Goal: Information Seeking & Learning: Learn about a topic

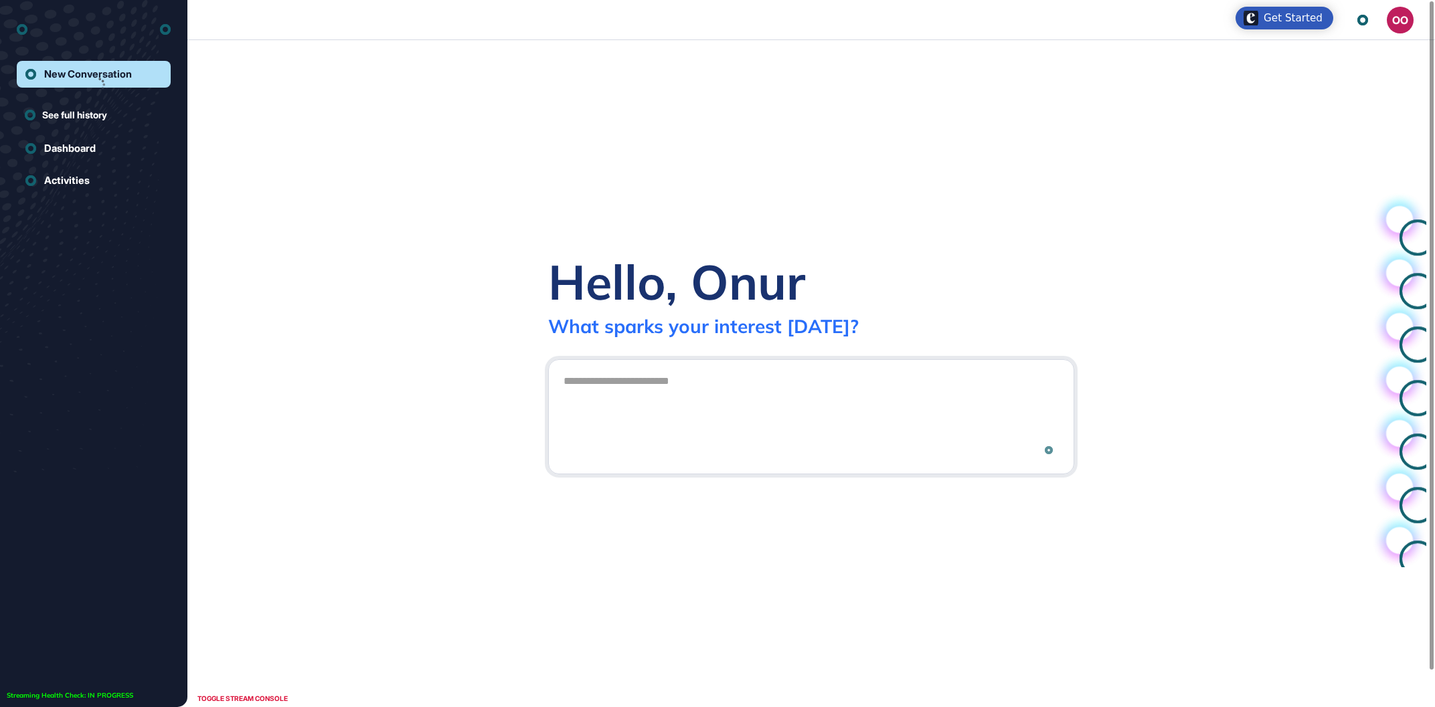
scroll to position [1, 1]
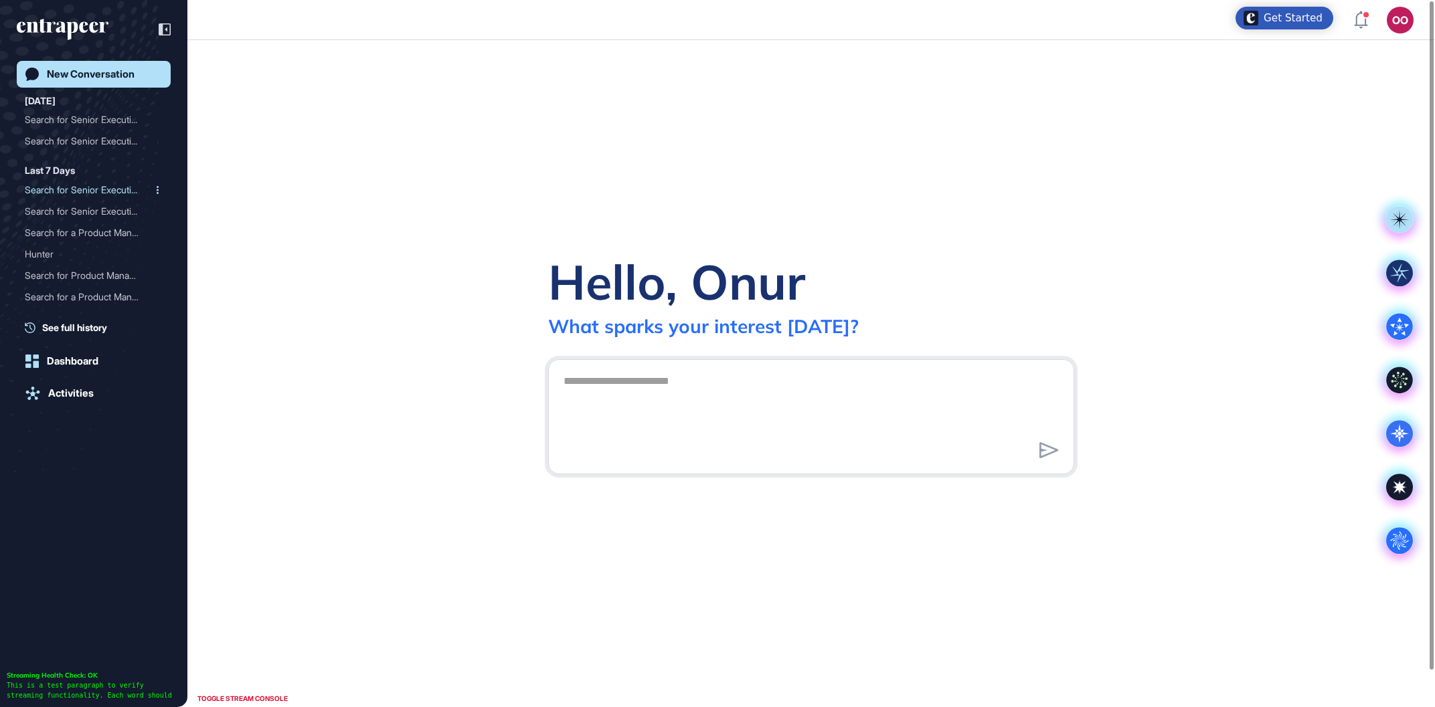
click at [70, 185] on div "Search for Senior Executi..." at bounding box center [88, 189] width 127 height 21
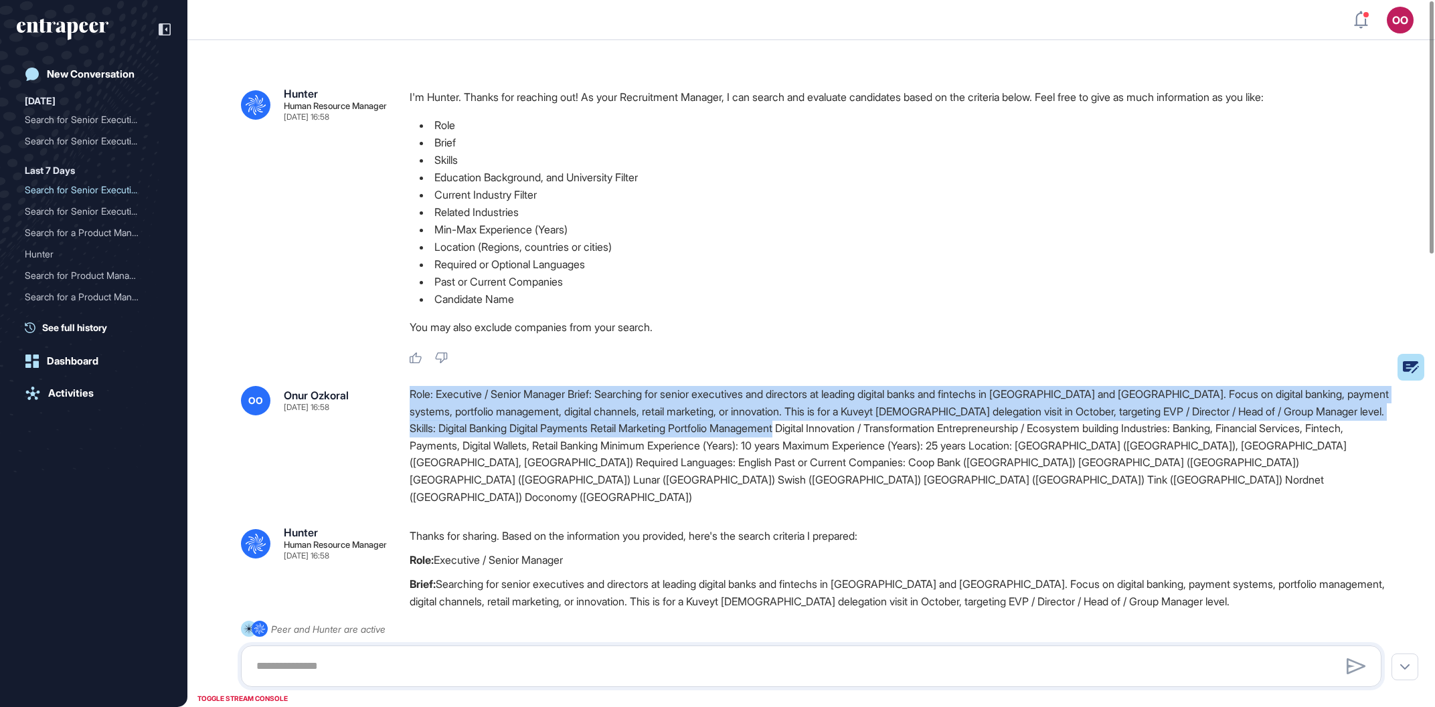
drag, startPoint x: 406, startPoint y: 398, endPoint x: 653, endPoint y: 353, distance: 251.0
click at [899, 426] on div "OO Onur Ozkoral Sep 12, 2025 16:58 Role: Executive / Senior Manager Brief: Sear…" at bounding box center [811, 446] width 1140 height 120
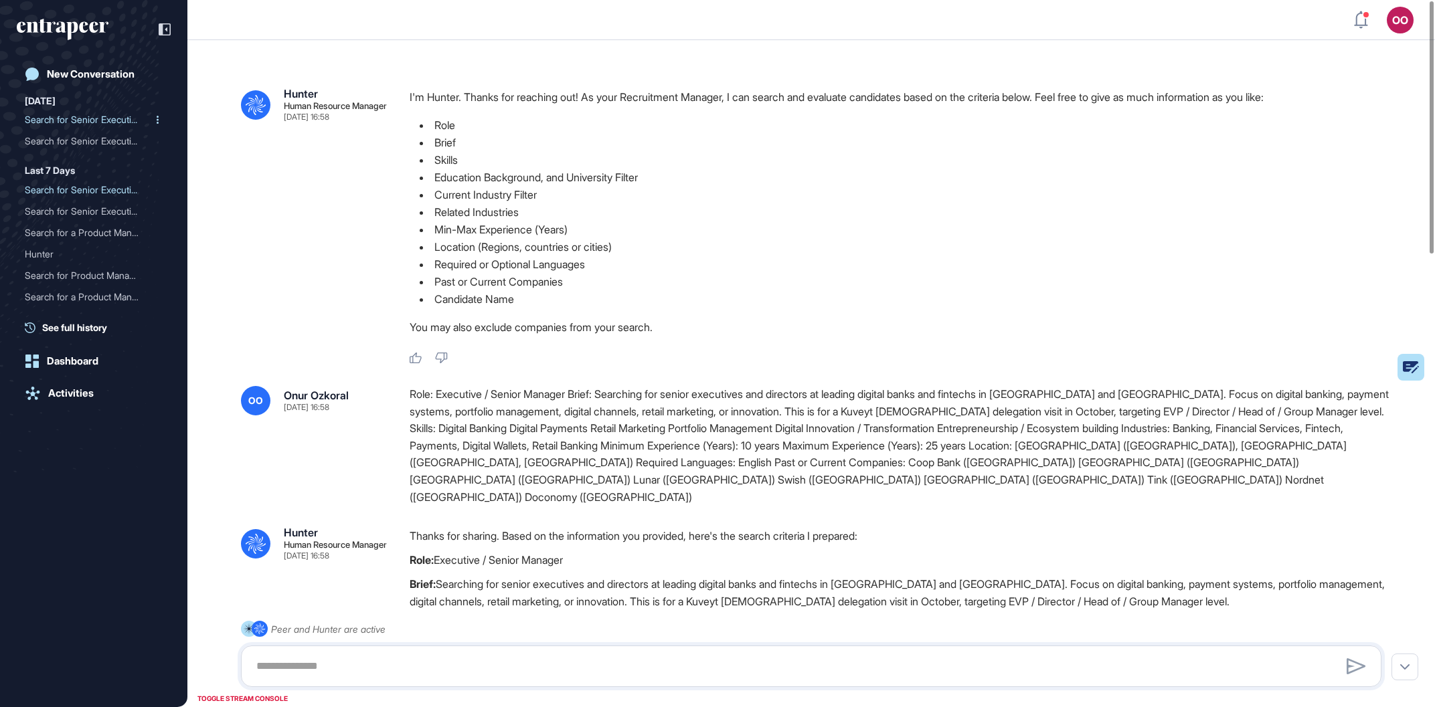
click at [69, 121] on div "Search for Senior Executi..." at bounding box center [88, 119] width 127 height 21
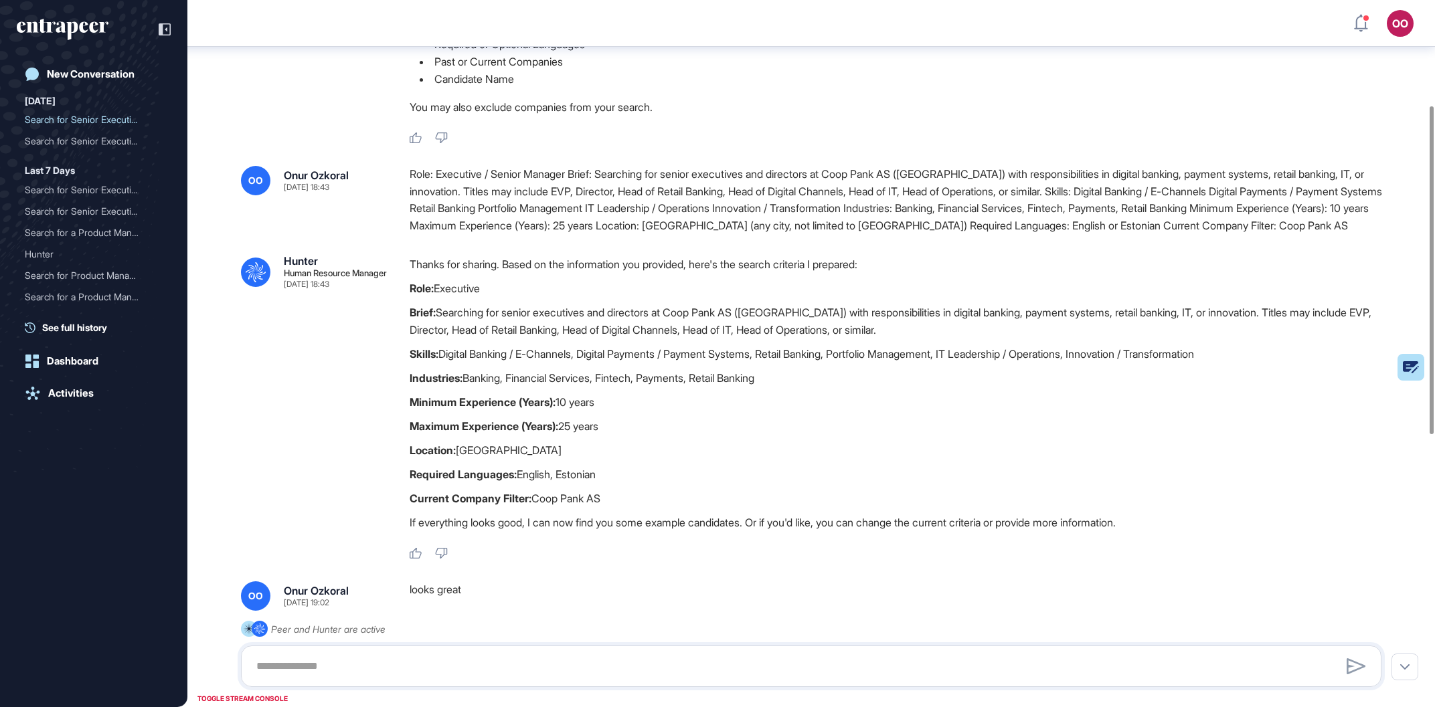
scroll to position [304, 0]
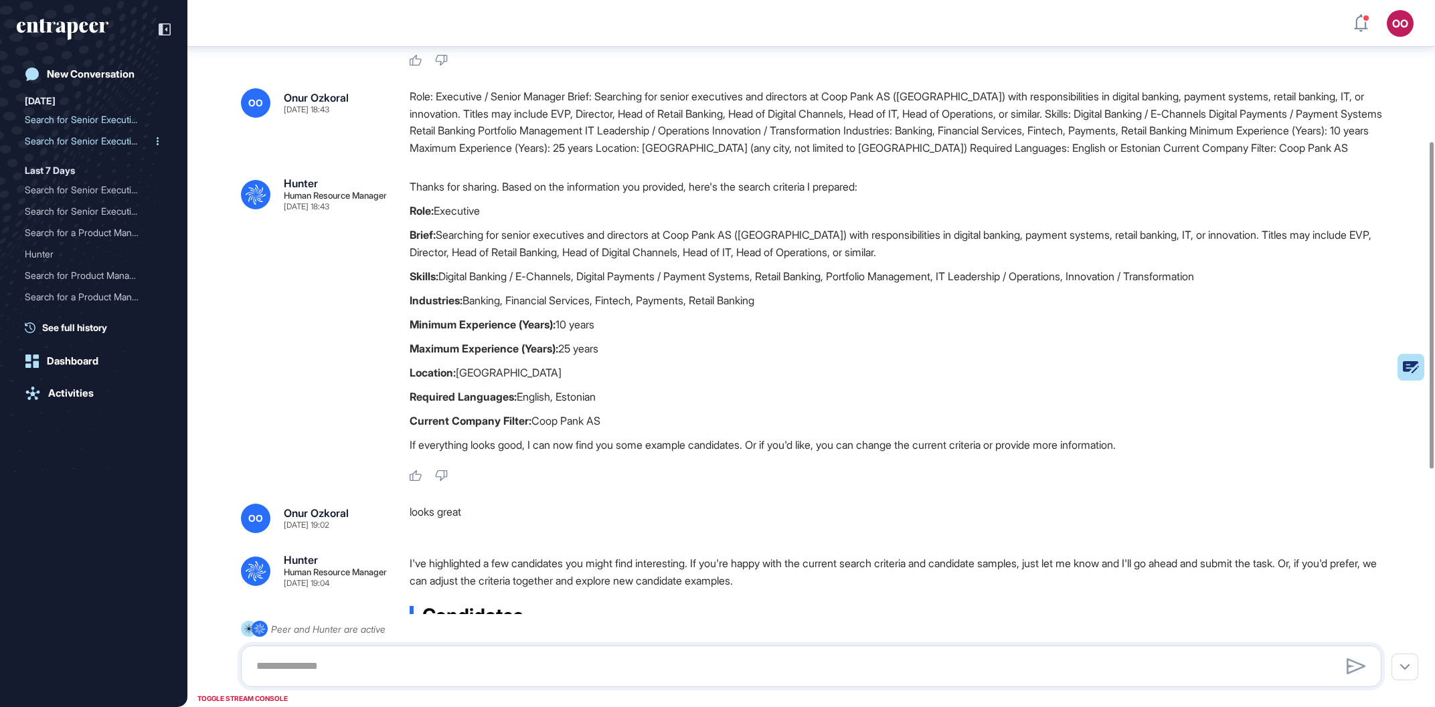
click at [78, 137] on div "Search for Senior Executi..." at bounding box center [88, 140] width 127 height 21
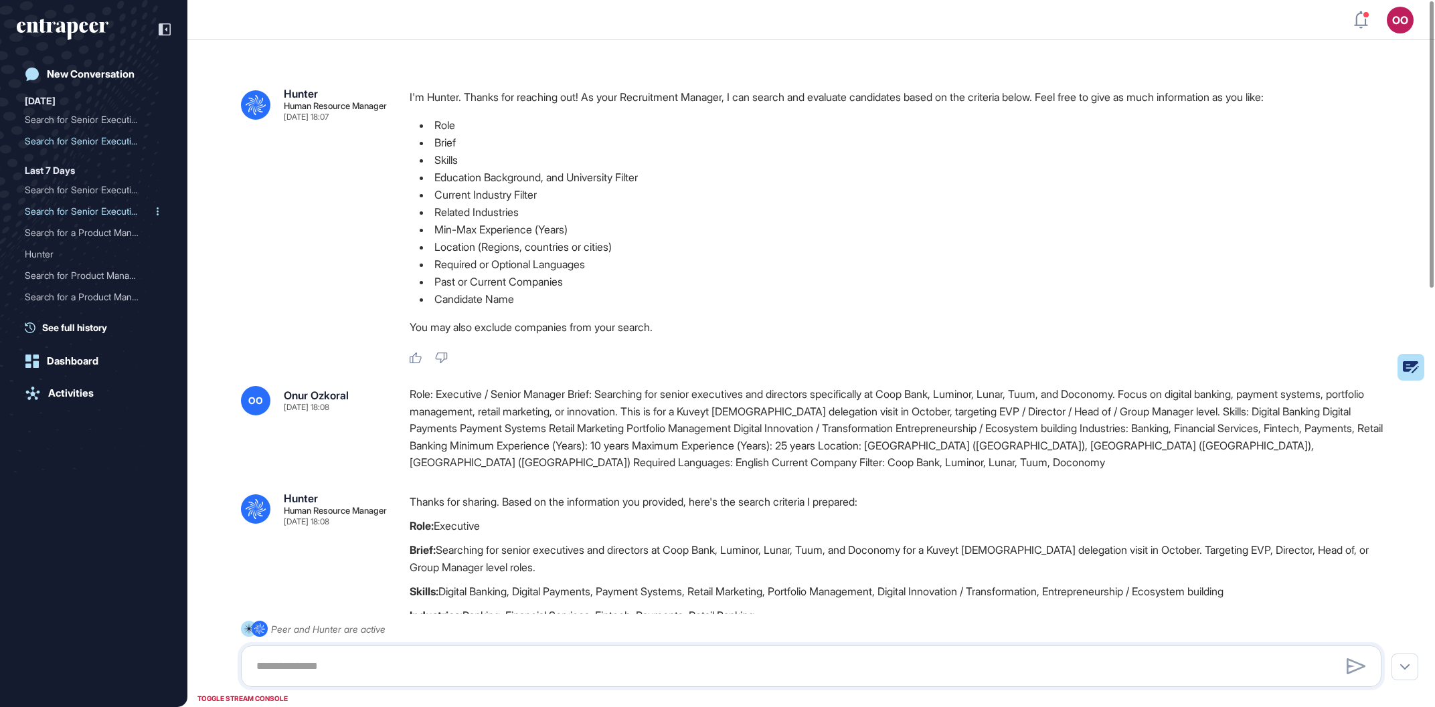
click at [107, 209] on div "Search for Senior Executi..." at bounding box center [88, 211] width 127 height 21
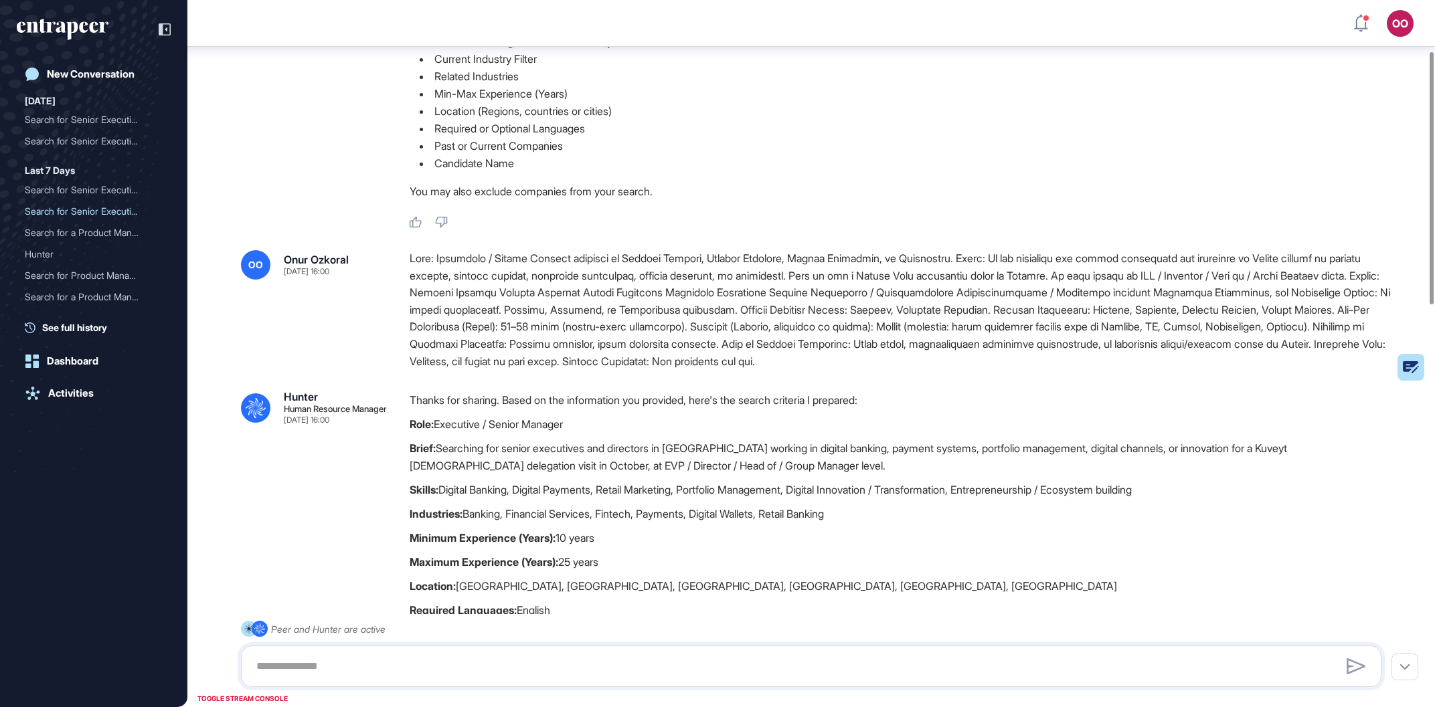
scroll to position [152, 0]
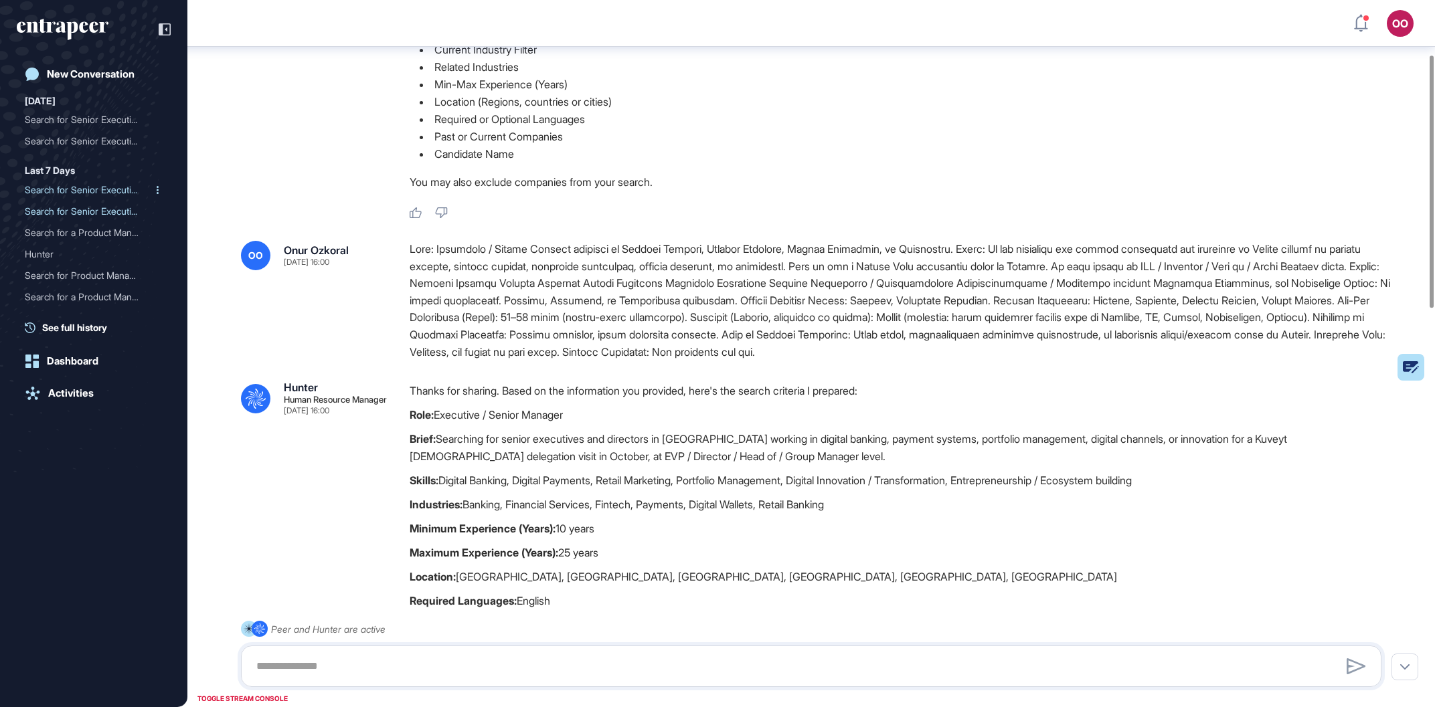
click at [88, 188] on div "Search for Senior Executi..." at bounding box center [88, 189] width 127 height 21
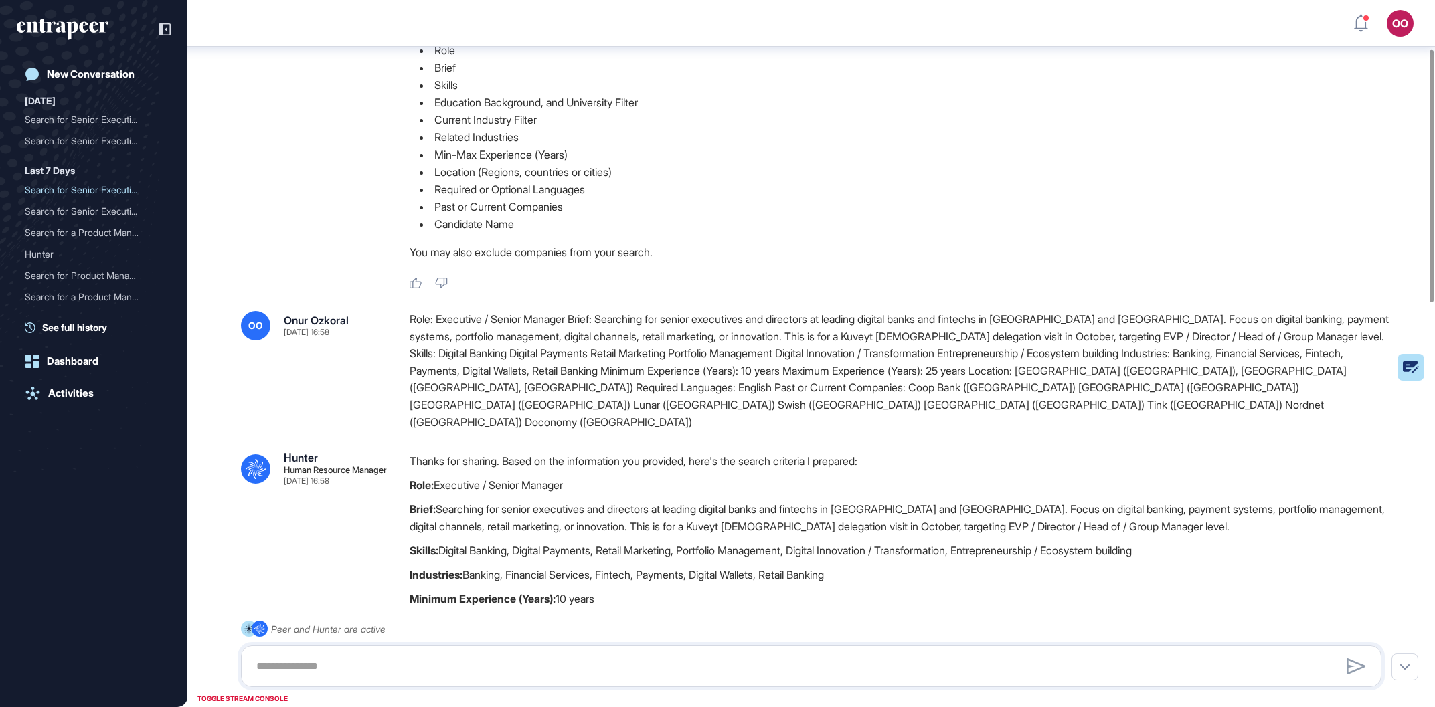
scroll to position [152, 0]
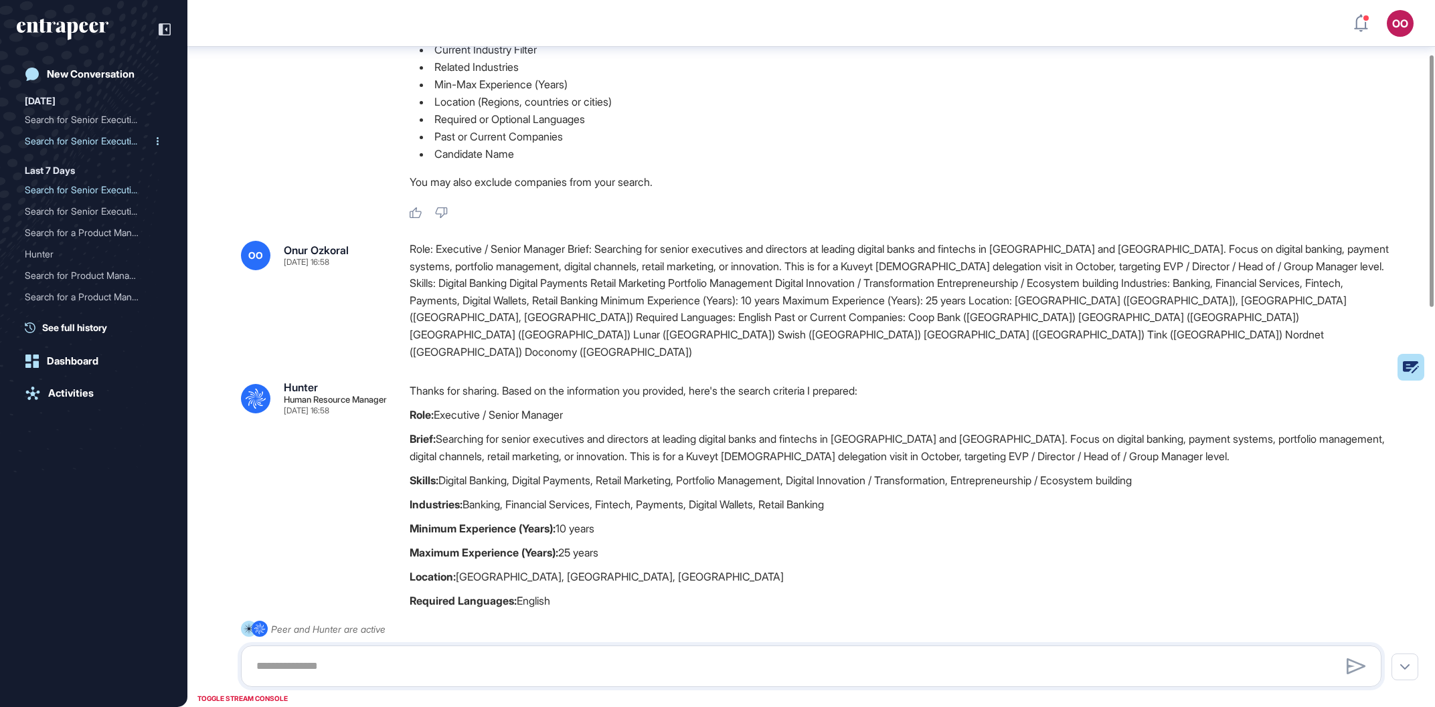
click at [56, 149] on div "Search for Senior Executi..." at bounding box center [88, 140] width 127 height 21
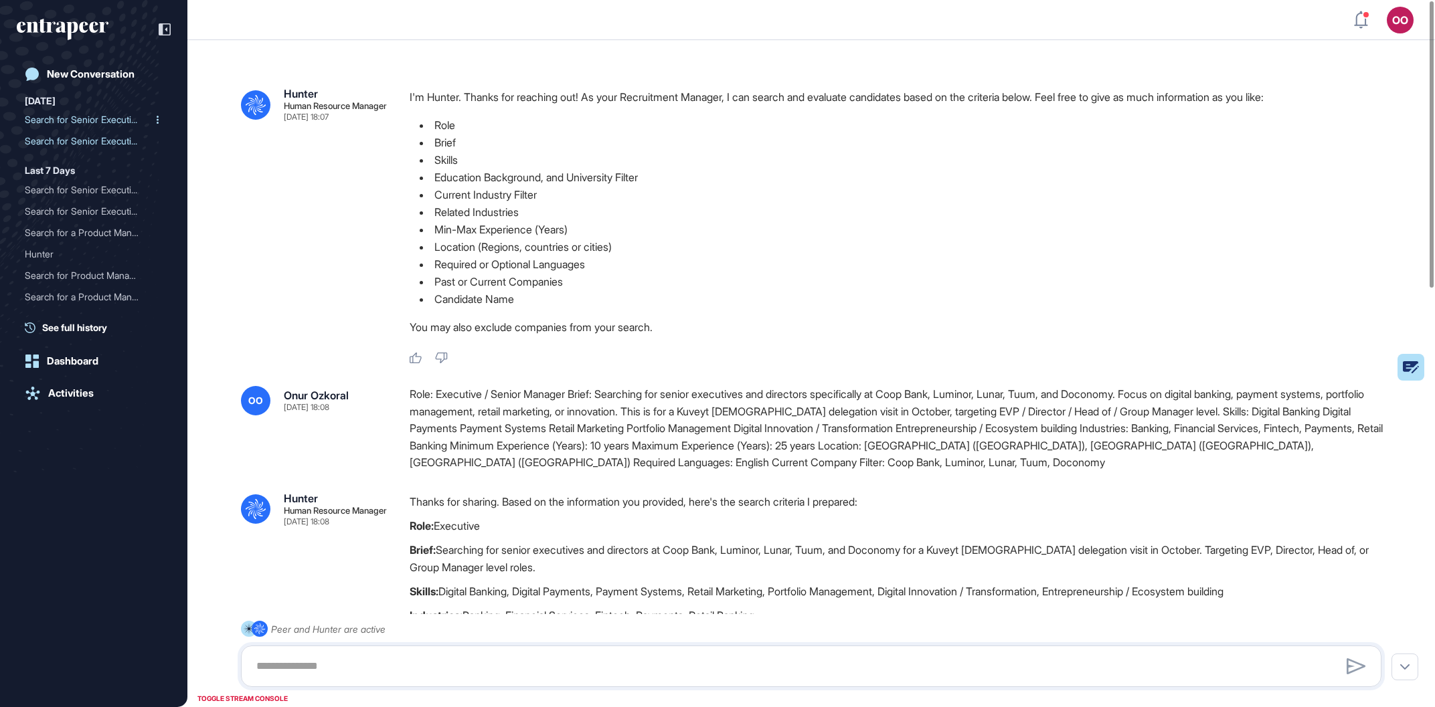
click at [119, 116] on div "Search for Senior Executi..." at bounding box center [88, 119] width 127 height 21
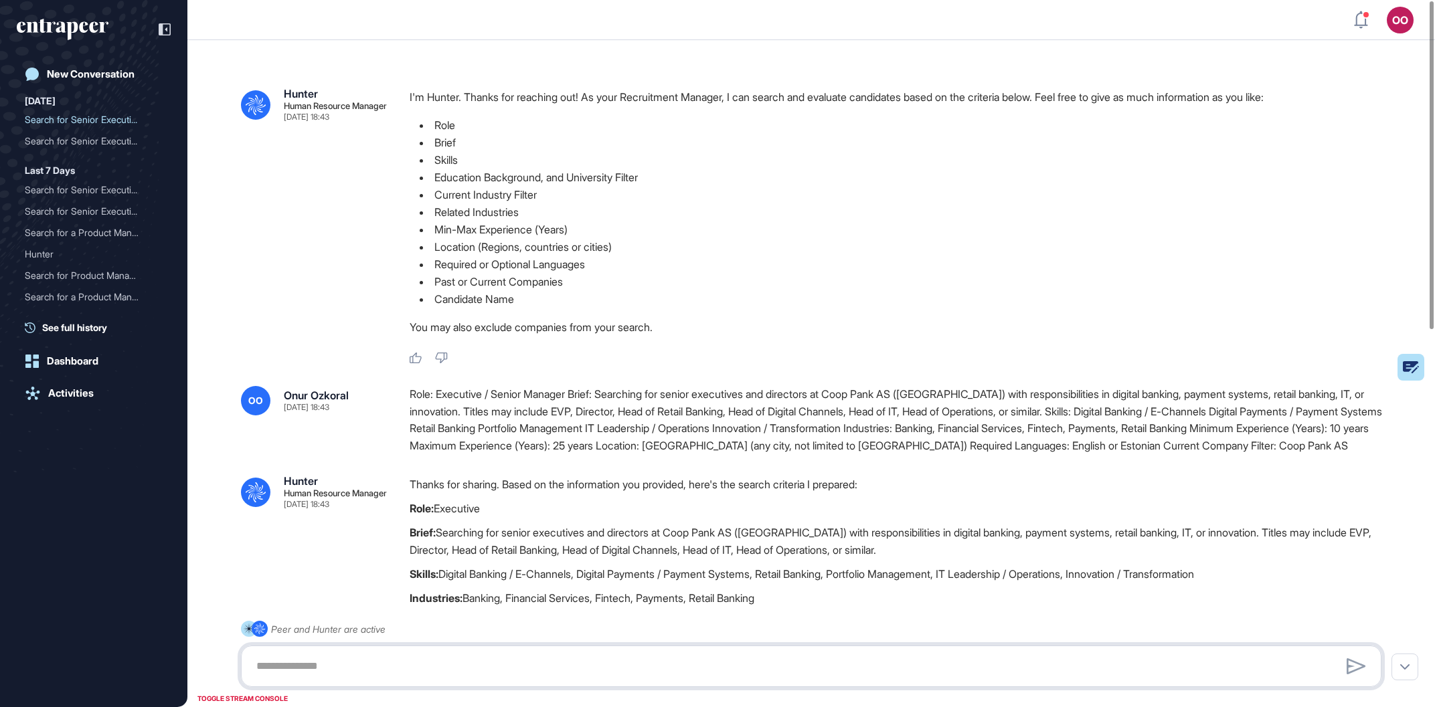
click at [1066, 671] on textarea at bounding box center [811, 666] width 1126 height 27
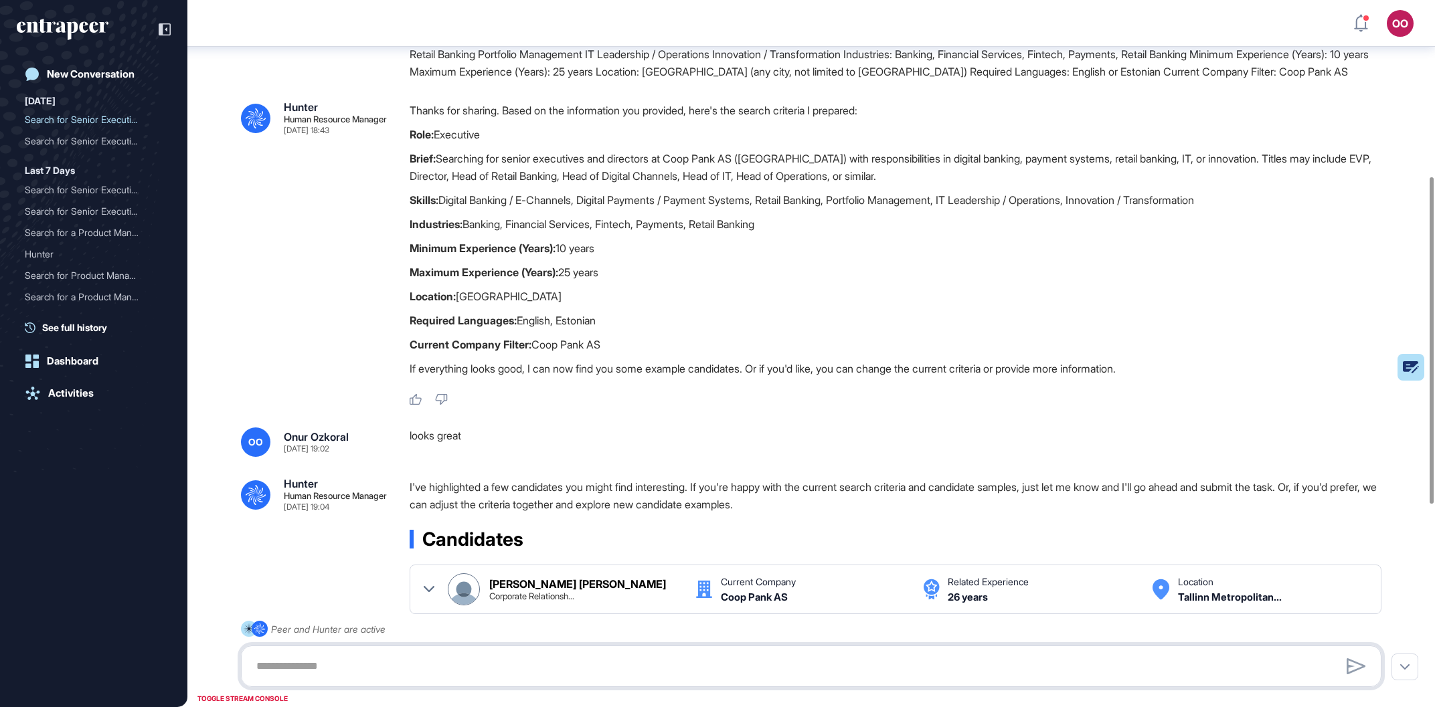
scroll to position [818, 0]
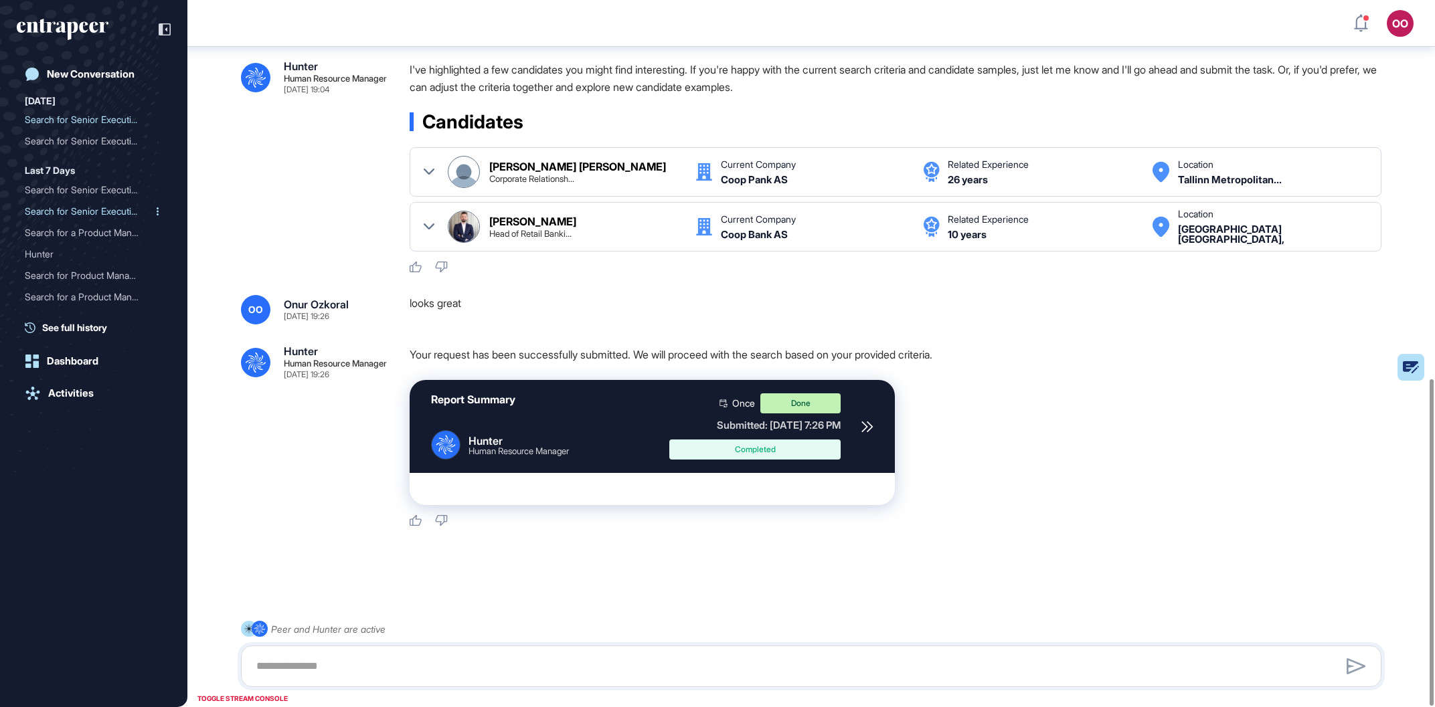
click at [108, 210] on div "Search for Senior Executi..." at bounding box center [88, 211] width 127 height 21
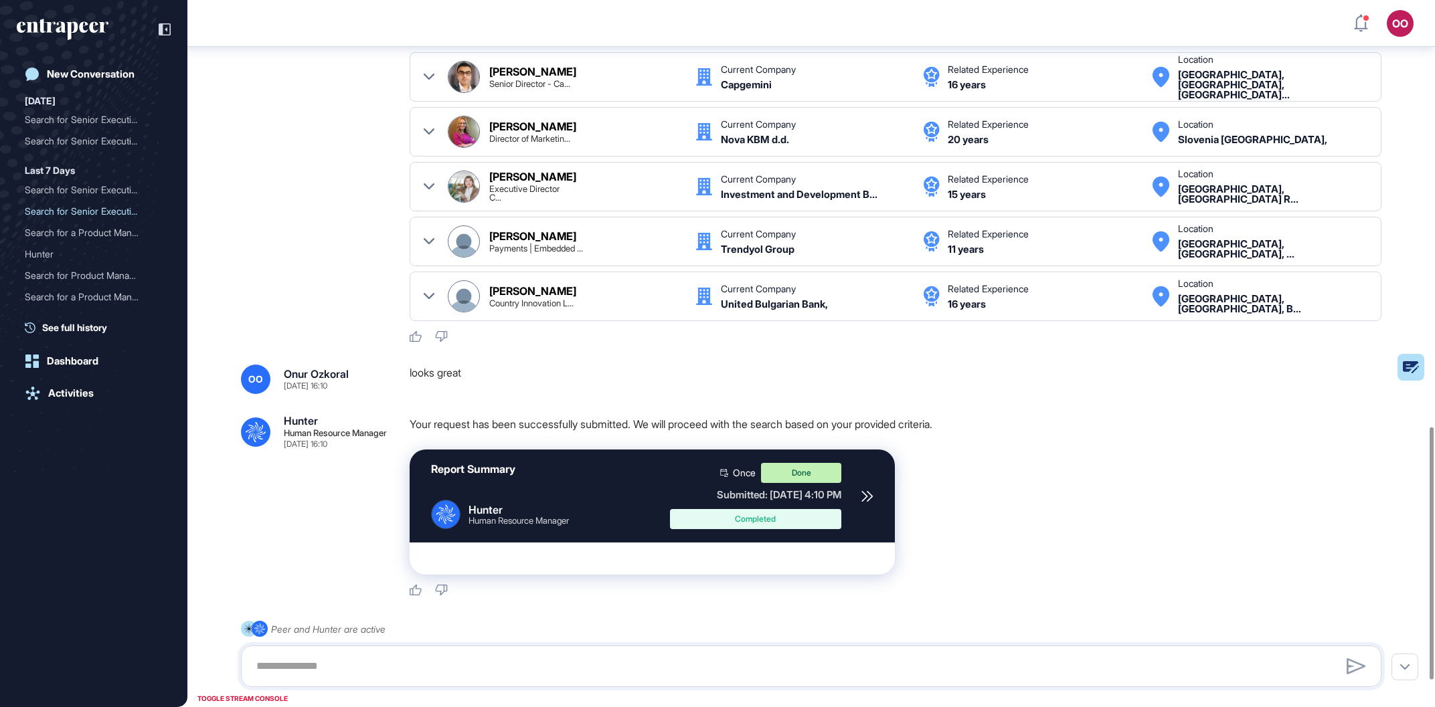
scroll to position [1269, 0]
